Goal: Use online tool/utility

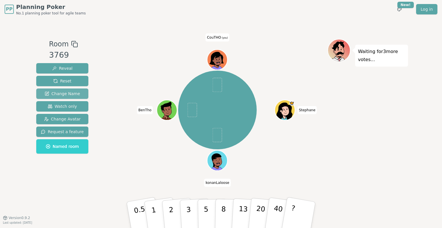
click at [69, 94] on span "Change Name" at bounding box center [62, 94] width 35 height 6
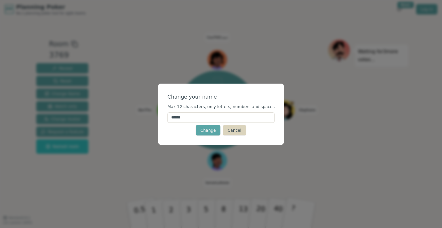
click at [237, 131] on button "Cancel" at bounding box center [234, 130] width 23 height 10
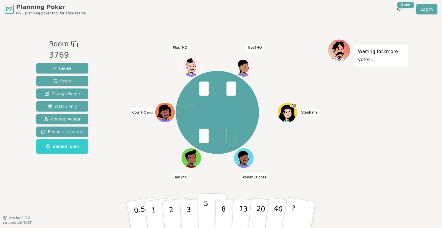
click at [208, 211] on button "5" at bounding box center [213, 215] width 30 height 44
click at [174, 214] on button "2" at bounding box center [178, 215] width 33 height 46
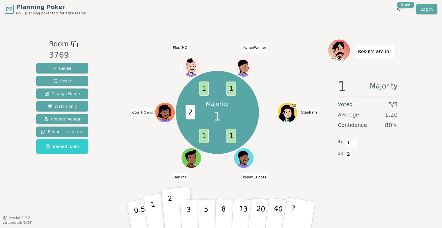
click at [154, 206] on p "1" at bounding box center [154, 215] width 9 height 31
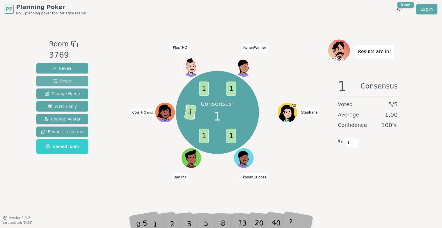
click at [59, 82] on span "Reset" at bounding box center [62, 81] width 18 height 6
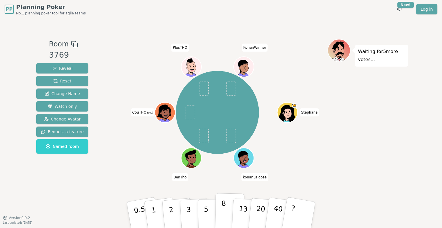
click at [228, 213] on button "8" at bounding box center [230, 215] width 30 height 44
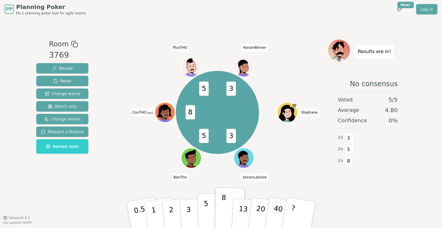
click at [204, 213] on p "5" at bounding box center [206, 214] width 5 height 31
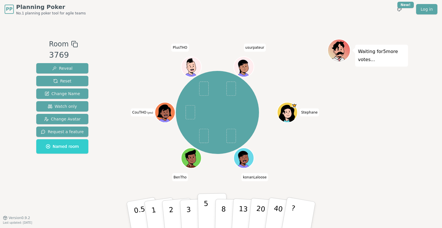
click at [205, 212] on p "5" at bounding box center [206, 214] width 5 height 31
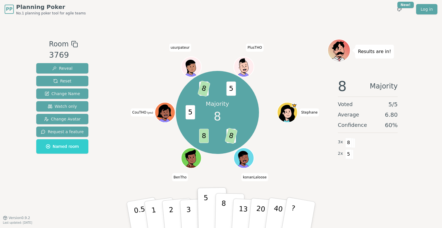
click at [223, 213] on p "8" at bounding box center [223, 214] width 5 height 31
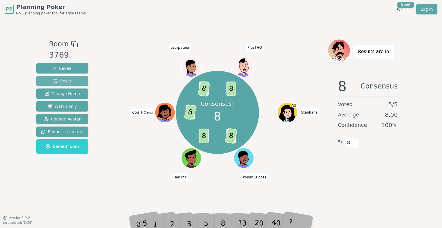
click at [72, 79] on button "Reset" at bounding box center [62, 81] width 52 height 10
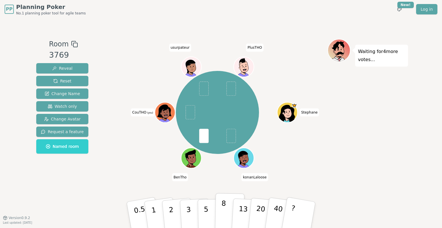
click at [224, 215] on p "8" at bounding box center [223, 214] width 5 height 31
click at [242, 213] on p "13" at bounding box center [243, 215] width 11 height 32
click at [227, 214] on button "8" at bounding box center [230, 215] width 30 height 44
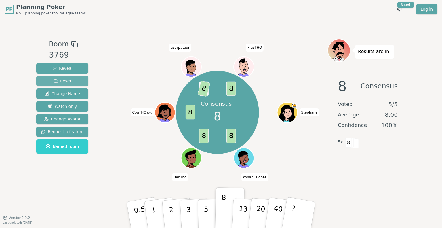
click at [70, 80] on button "Reset" at bounding box center [62, 81] width 52 height 10
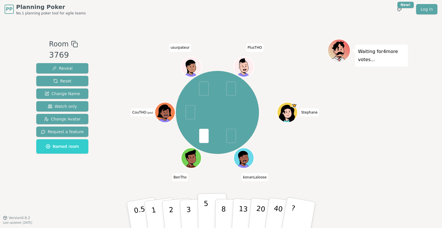
click at [203, 219] on button "5" at bounding box center [213, 215] width 30 height 44
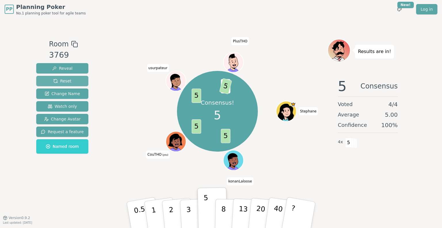
click at [67, 80] on span "Reset" at bounding box center [62, 81] width 18 height 6
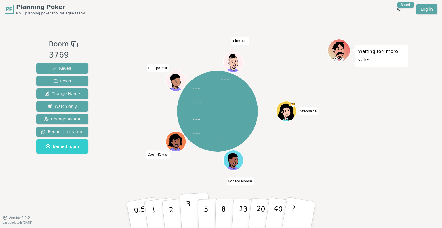
click at [187, 213] on p "3" at bounding box center [189, 215] width 6 height 31
click at [205, 215] on p "5" at bounding box center [206, 214] width 5 height 31
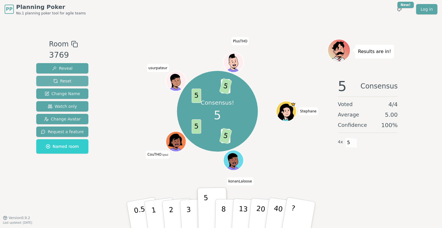
click at [61, 82] on span "Reset" at bounding box center [62, 81] width 18 height 6
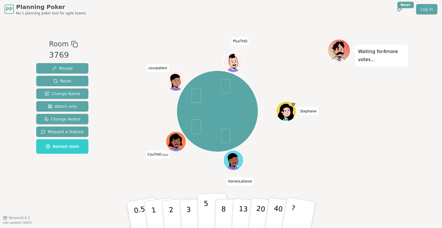
click at [207, 217] on p "5" at bounding box center [206, 214] width 5 height 31
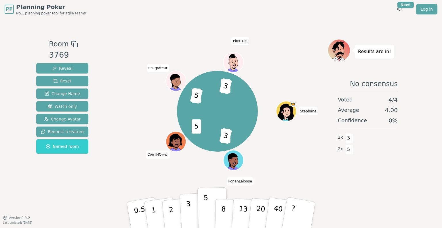
click at [189, 211] on p "3" at bounding box center [189, 215] width 6 height 31
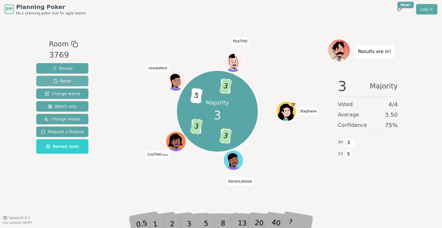
click at [73, 80] on button "Reset" at bounding box center [62, 81] width 52 height 10
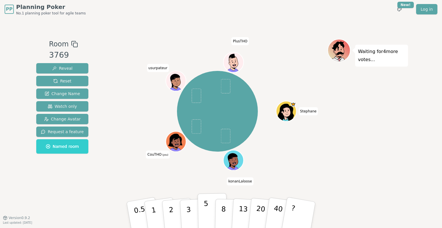
click at [206, 215] on p "5" at bounding box center [206, 214] width 5 height 31
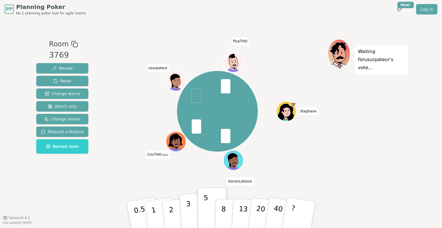
click at [187, 211] on p "3" at bounding box center [189, 215] width 6 height 31
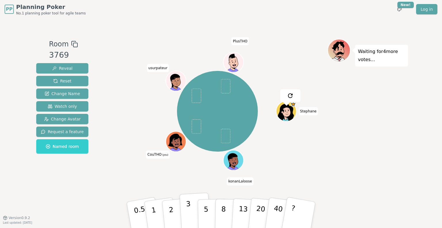
click at [186, 214] on button "3" at bounding box center [195, 214] width 31 height 45
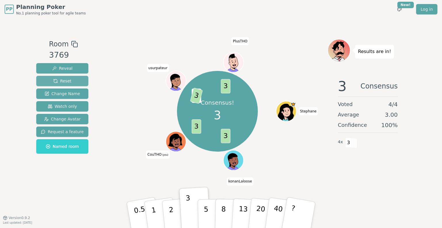
click at [68, 83] on span "Reset" at bounding box center [62, 81] width 18 height 6
